Goal: Check status: Check status

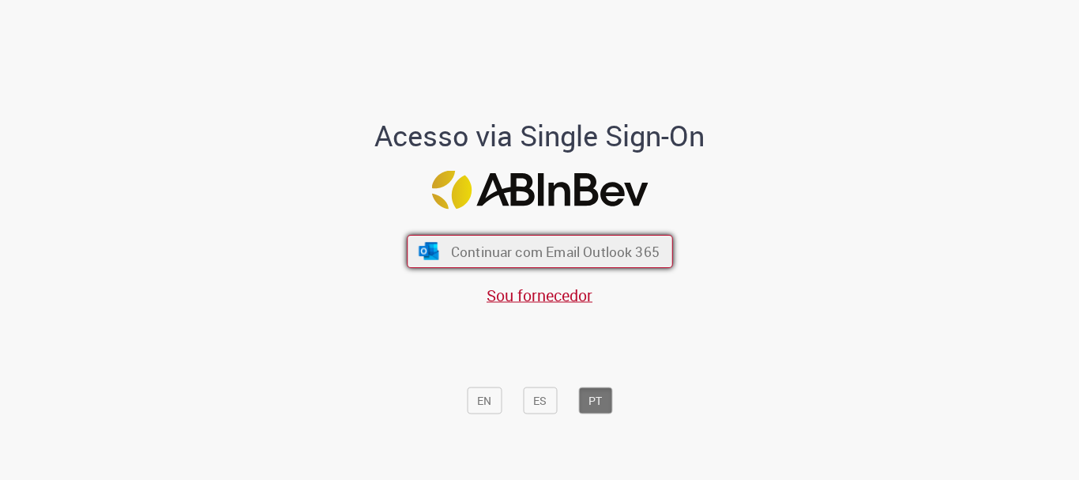
click at [589, 249] on span "Continuar com Email Outlook 365" at bounding box center [554, 252] width 209 height 18
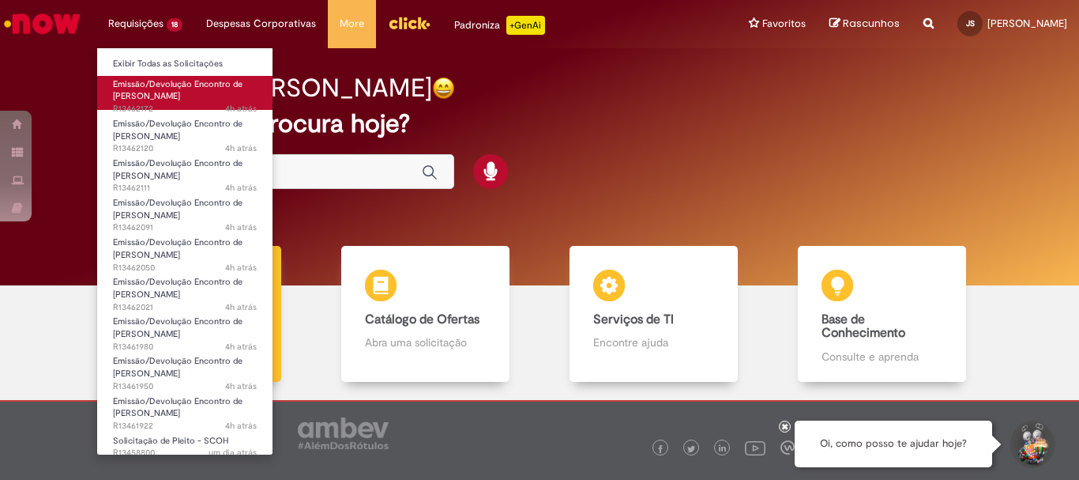
click at [139, 95] on span "Emissão/Devolução Encontro de [PERSON_NAME]" at bounding box center [178, 90] width 130 height 24
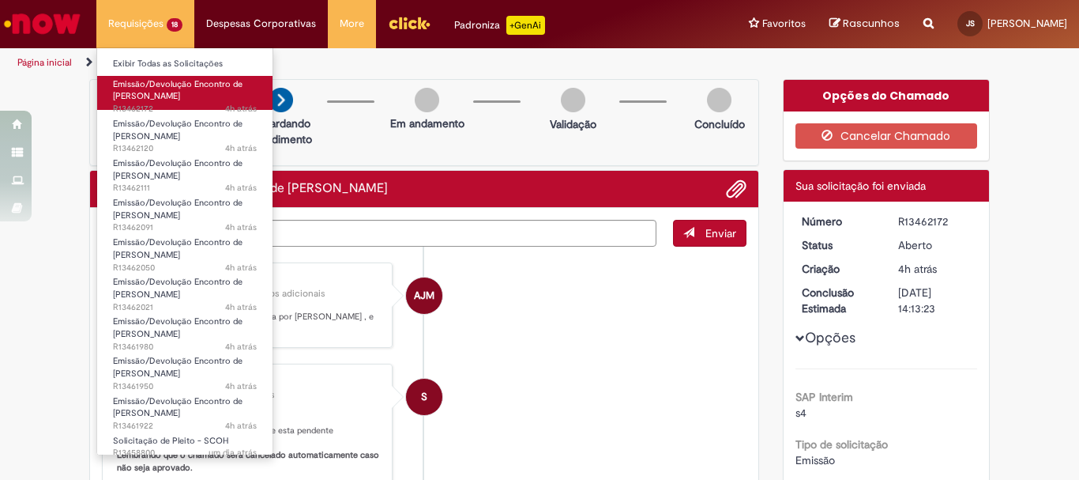
click at [169, 94] on span "Emissão/Devolução Encontro de [PERSON_NAME]" at bounding box center [178, 90] width 130 height 24
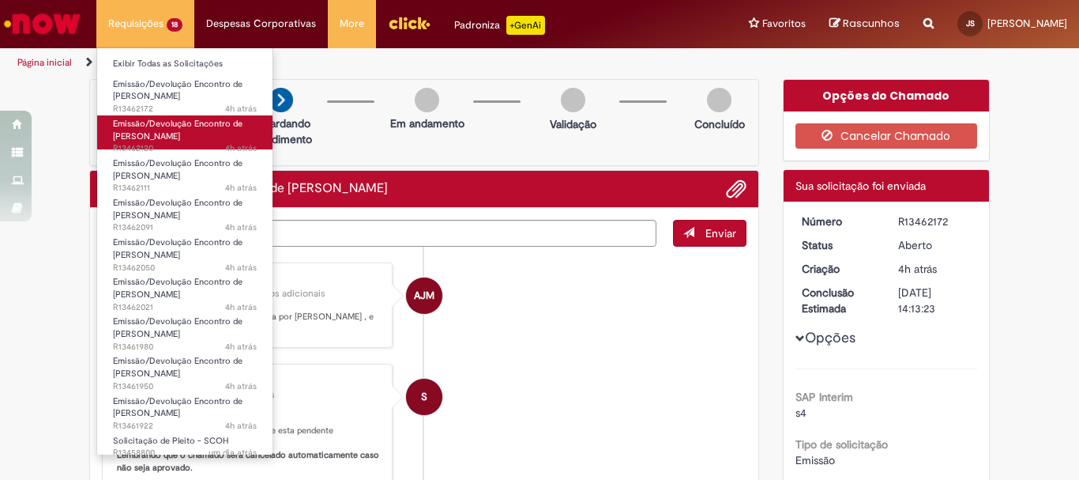
click at [181, 116] on link "Emissão/Devolução Encontro de Contas Fornecedor 4h atrás 4 horas atrás R13462120" at bounding box center [184, 132] width 175 height 34
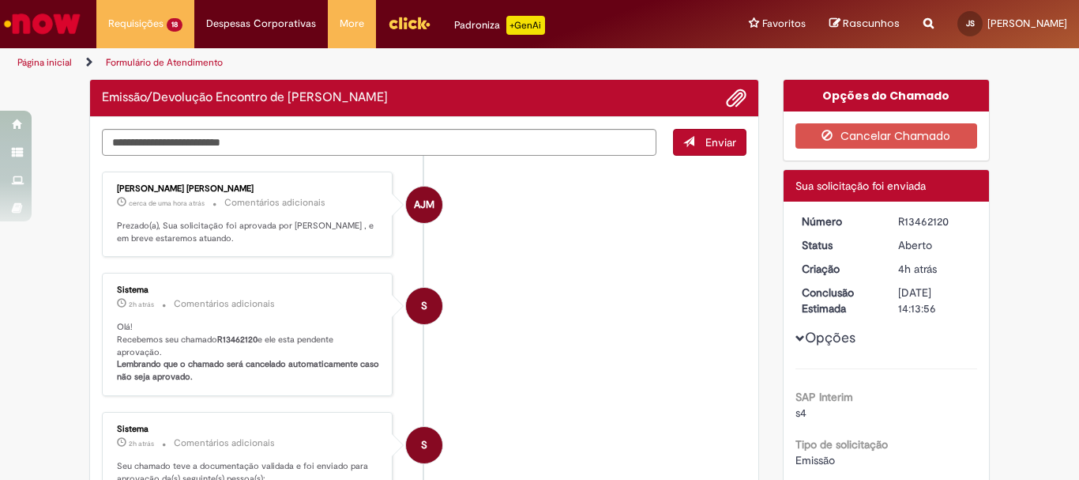
click at [600, 293] on li "S Sistema 2h atrás 2 horas atrás Comentários adicionais Olá! Recebemos seu cham…" at bounding box center [424, 334] width 645 height 123
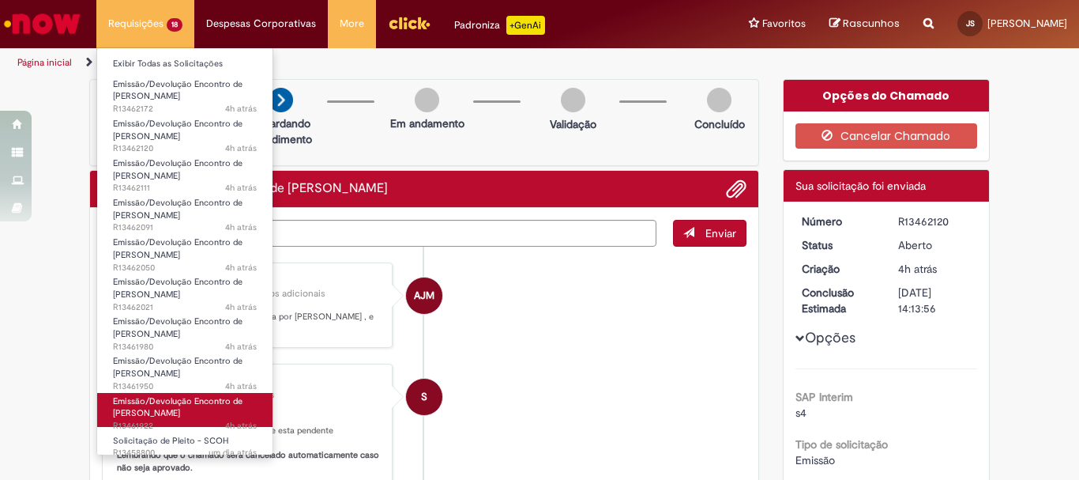
click at [175, 408] on span "Emissão/Devolução Encontro de [PERSON_NAME]" at bounding box center [178, 407] width 130 height 24
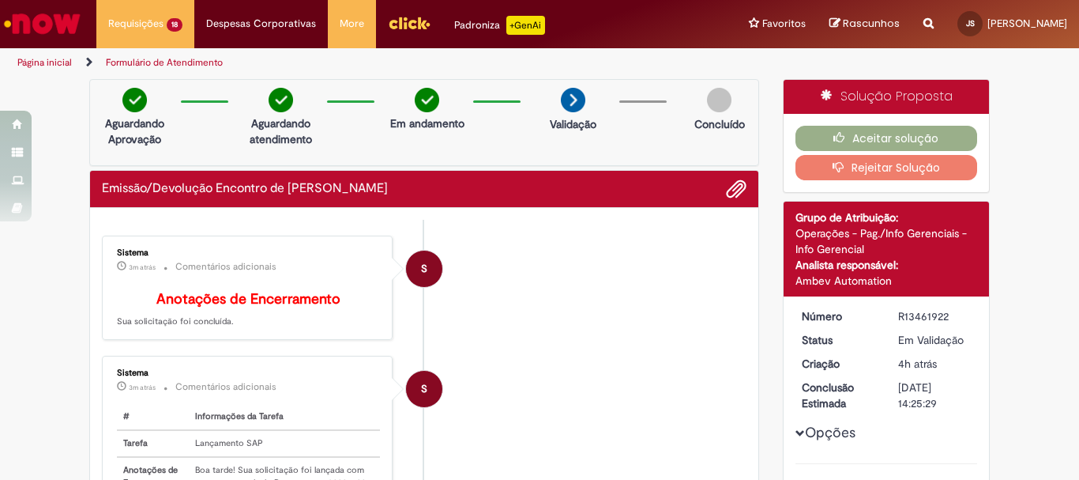
scroll to position [316, 0]
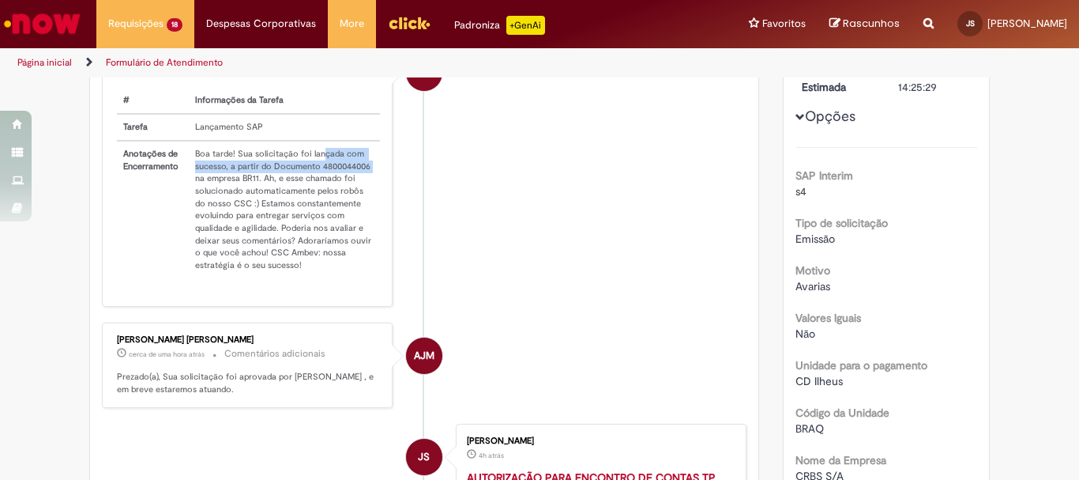
drag, startPoint x: 314, startPoint y: 171, endPoint x: 368, endPoint y: 183, distance: 54.9
click at [368, 183] on td "Boa tarde! Sua solicitação foi lançada com sucesso, a partir do Documento 48000…" at bounding box center [284, 209] width 191 height 137
click at [366, 182] on td "Boa tarde! Sua solicitação foi lançada com sucesso, a partir do Documento 48000…" at bounding box center [284, 209] width 191 height 137
drag, startPoint x: 315, startPoint y: 183, endPoint x: 363, endPoint y: 186, distance: 47.5
click at [363, 186] on td "Boa tarde! Sua solicitação foi lançada com sucesso, a partir do Documento 48000…" at bounding box center [284, 209] width 191 height 137
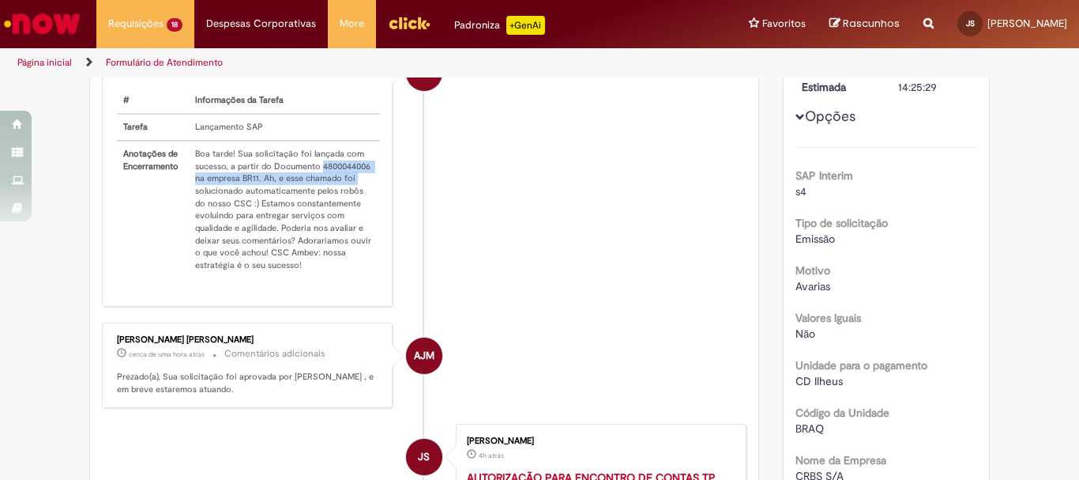
click at [484, 164] on li "S Sistema 4m atrás 4 minutos atrás Comentários adicionais # Informações da Tare…" at bounding box center [424, 173] width 645 height 267
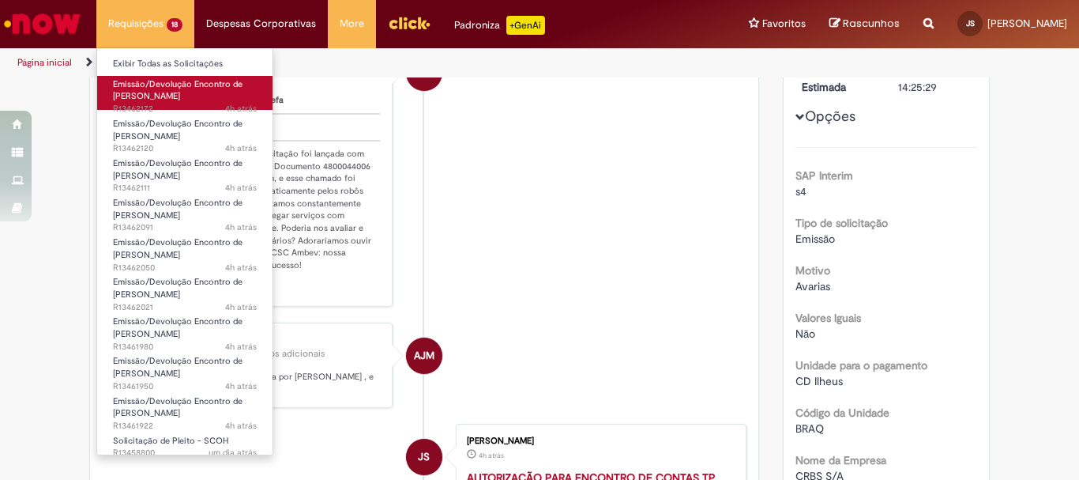
click at [149, 93] on span "Emissão/Devolução Encontro de [PERSON_NAME]" at bounding box center [178, 90] width 130 height 24
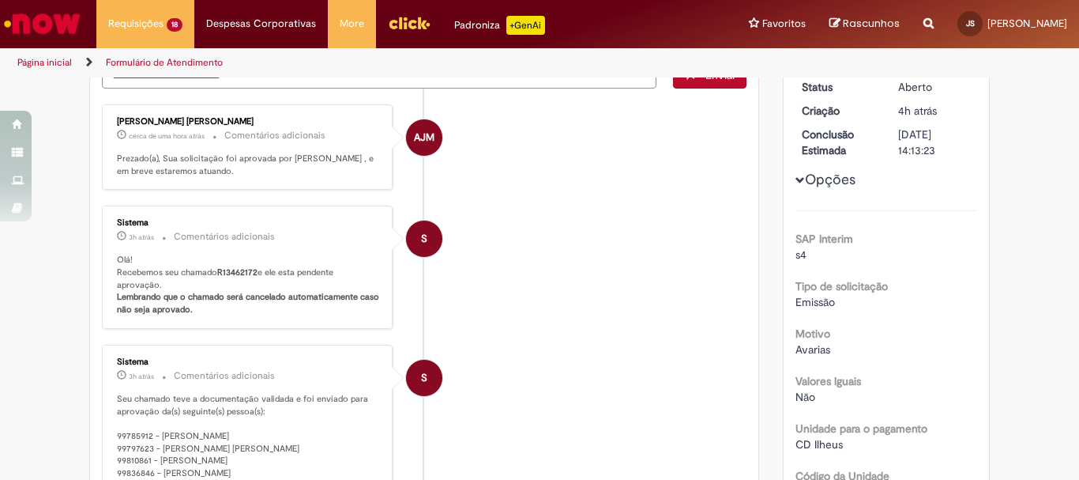
scroll to position [79, 0]
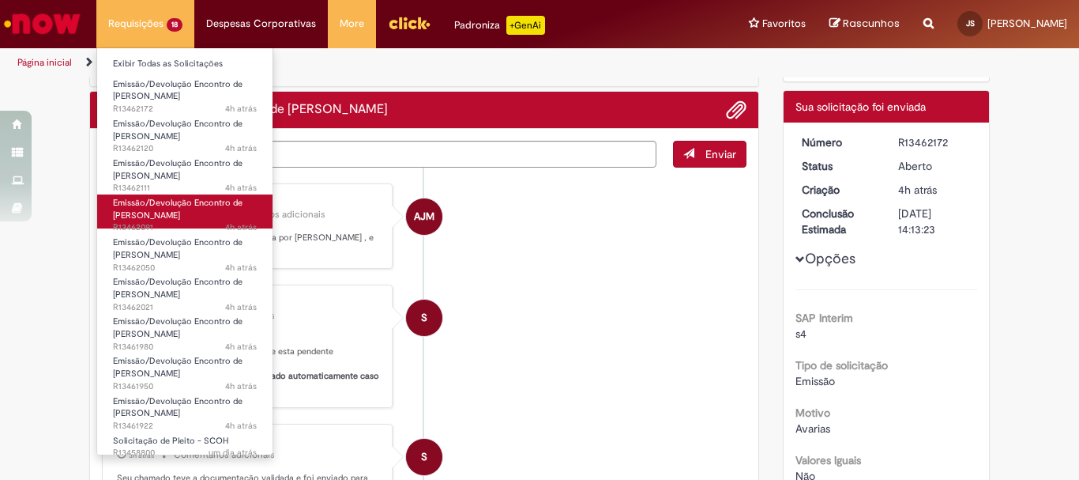
click at [181, 204] on span "Emissão/Devolução Encontro de [PERSON_NAME]" at bounding box center [178, 209] width 130 height 24
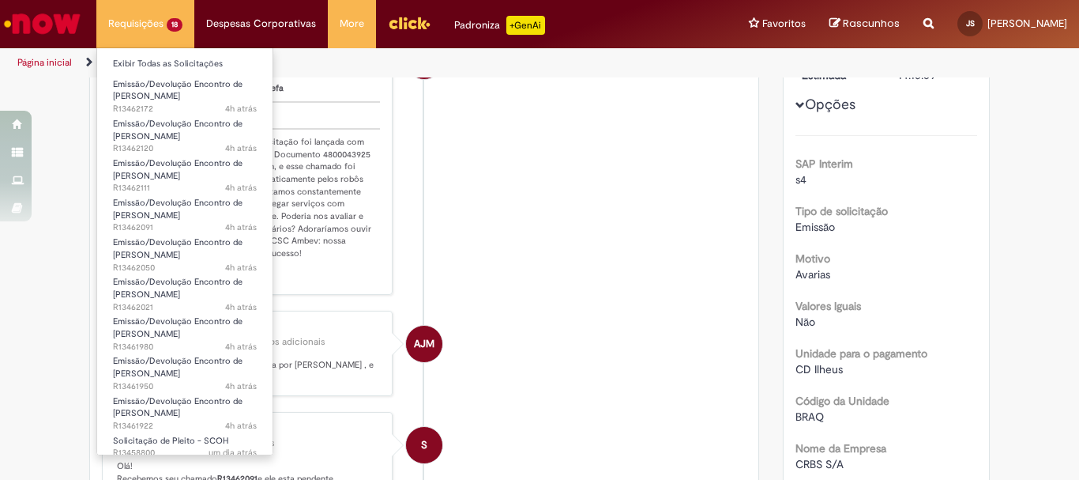
scroll to position [79, 0]
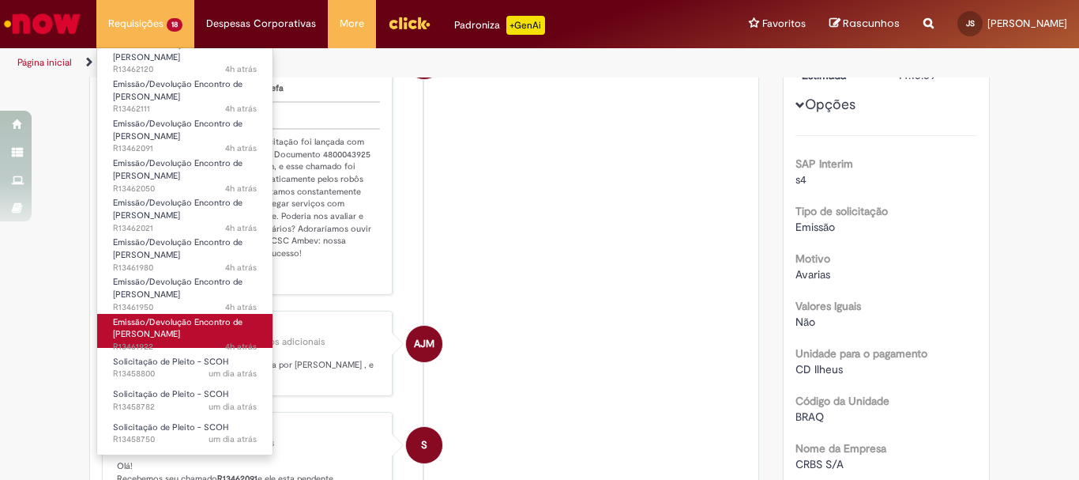
click at [187, 333] on span "Emissão/Devolução Encontro de [PERSON_NAME]" at bounding box center [178, 328] width 130 height 24
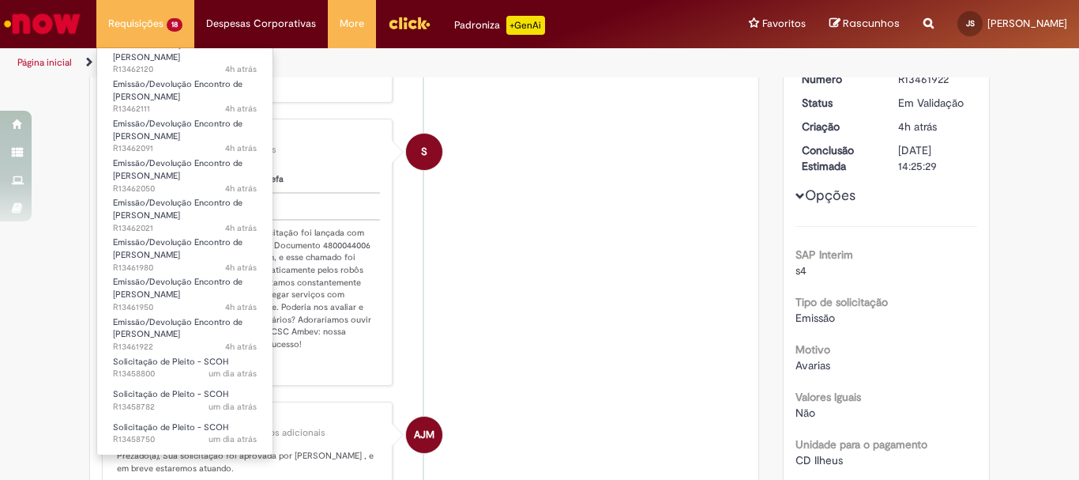
scroll to position [328, 0]
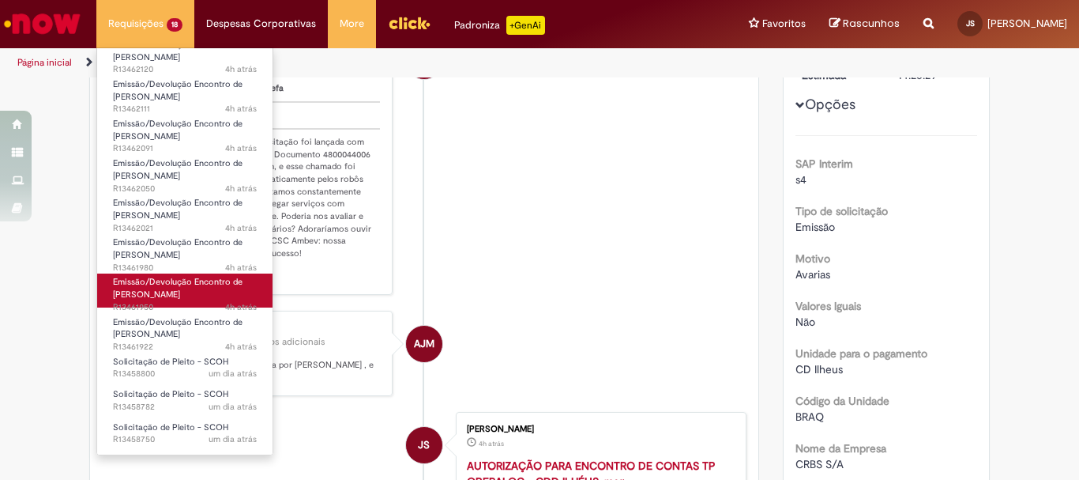
click at [176, 294] on span "Emissão/Devolução Encontro de [PERSON_NAME]" at bounding box center [178, 288] width 130 height 24
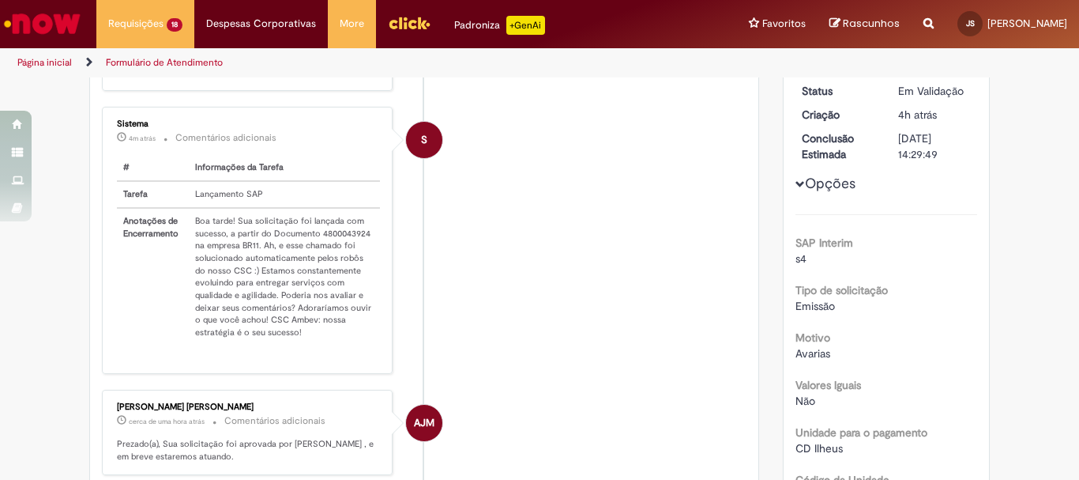
scroll to position [12, 0]
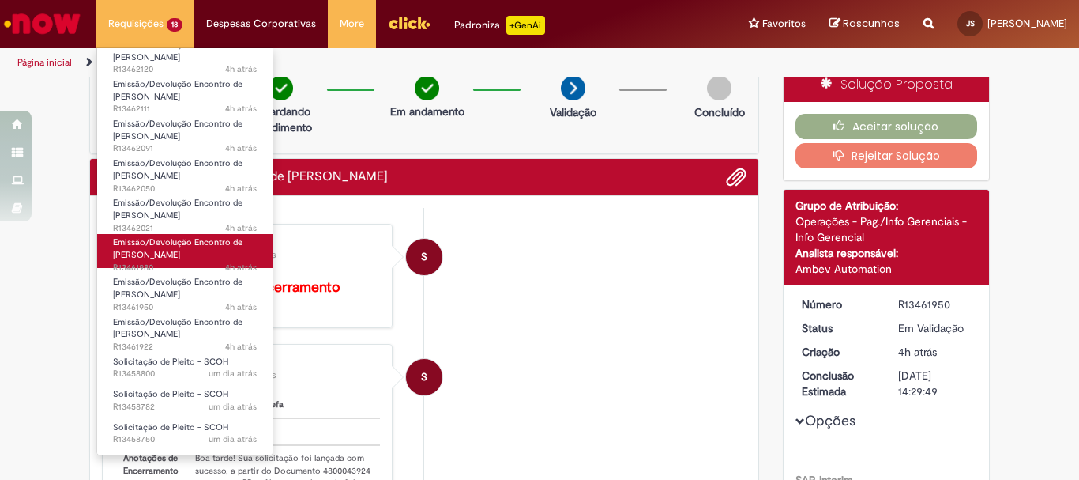
click at [194, 251] on link "Emissão/Devolução Encontro de Contas Fornecedor 4h atrás 4 horas atrás R13461980" at bounding box center [184, 251] width 175 height 34
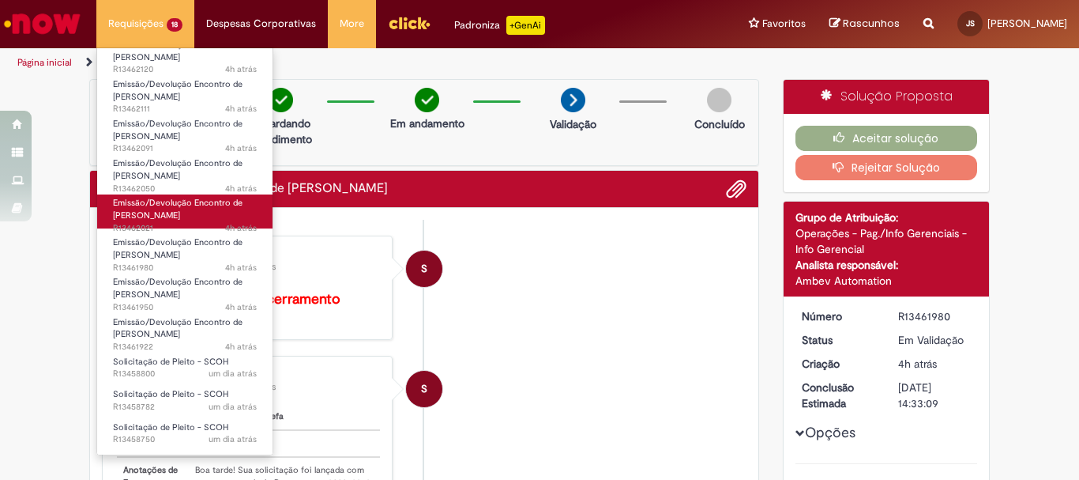
click at [208, 219] on link "Emissão/Devolução Encontro de Contas Fornecedor 4h atrás 4 horas atrás R13462021" at bounding box center [184, 211] width 175 height 34
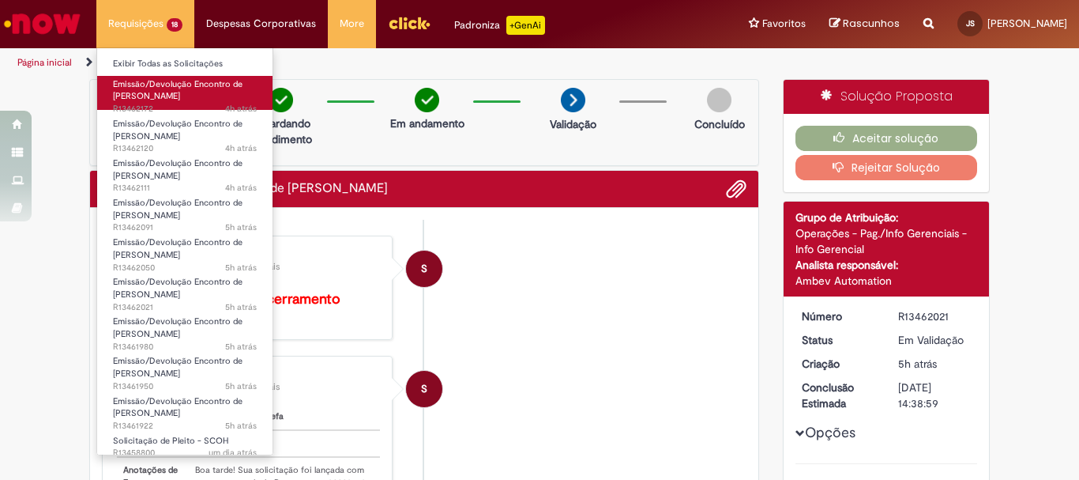
click at [166, 96] on span "Emissão/Devolução Encontro de [PERSON_NAME]" at bounding box center [178, 90] width 130 height 24
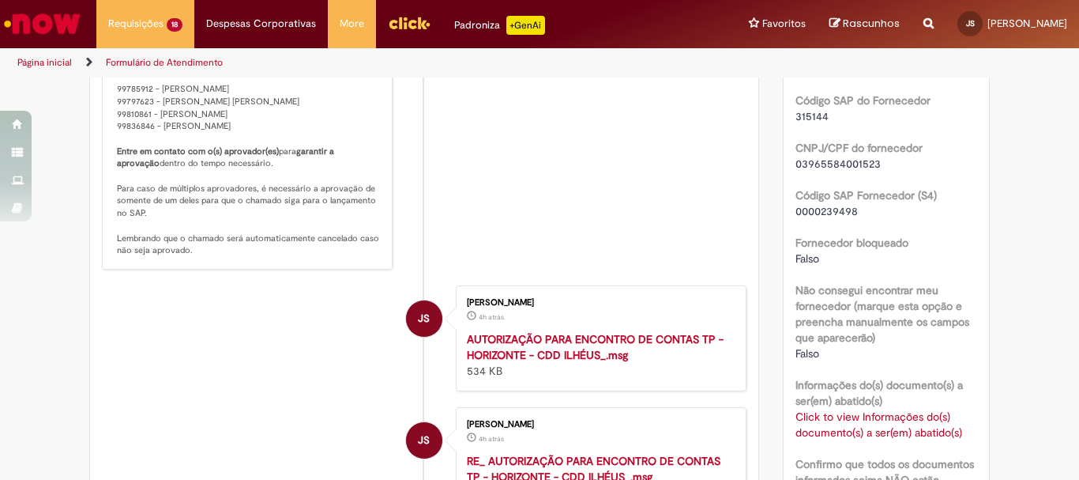
scroll to position [960, 0]
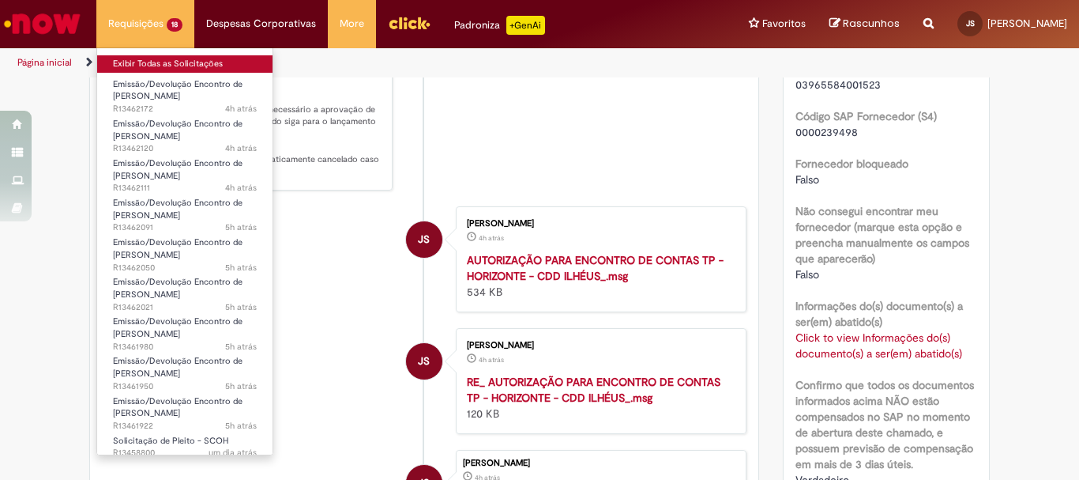
click at [156, 64] on link "Exibir Todas as Solicitações" at bounding box center [184, 63] width 175 height 17
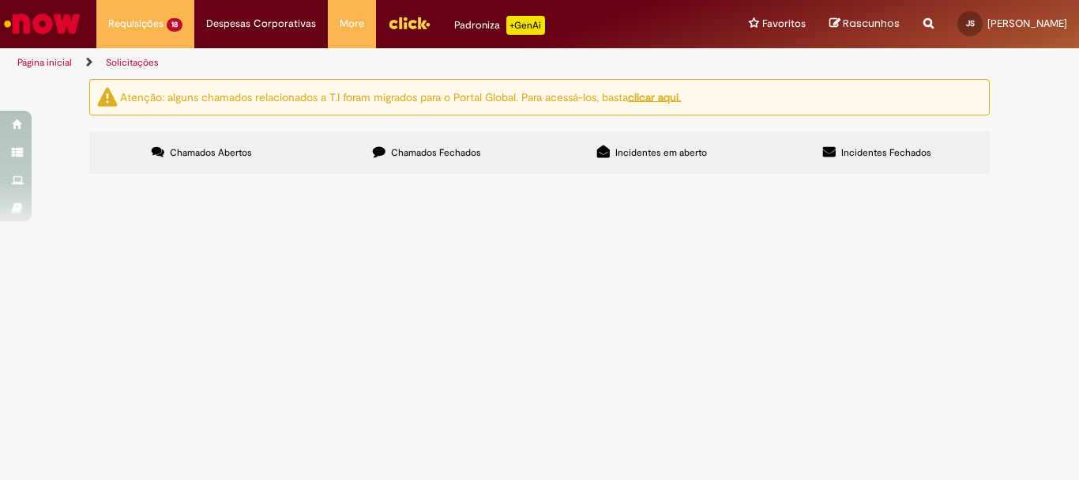
click at [446, 161] on label "Chamados Fechados" at bounding box center [426, 152] width 225 height 43
click at [274, 150] on label "Chamados Abertos" at bounding box center [201, 152] width 225 height 43
